Goal: Task Accomplishment & Management: Manage account settings

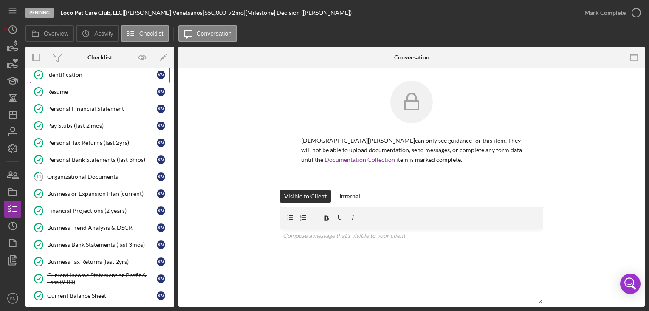
scroll to position [24, 0]
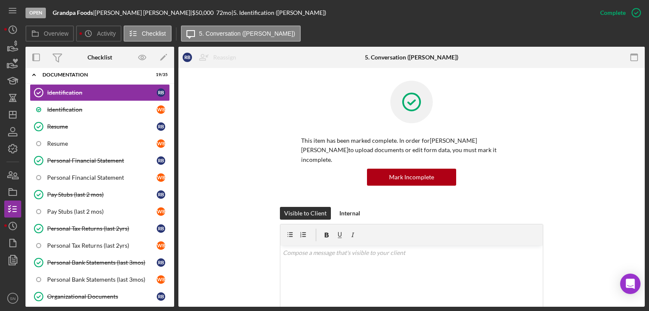
scroll to position [40, 0]
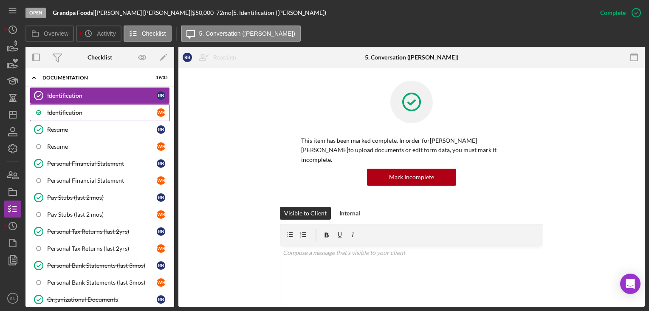
click at [84, 105] on link "Identification W B" at bounding box center [100, 112] width 140 height 17
